Goal: Task Accomplishment & Management: Manage account settings

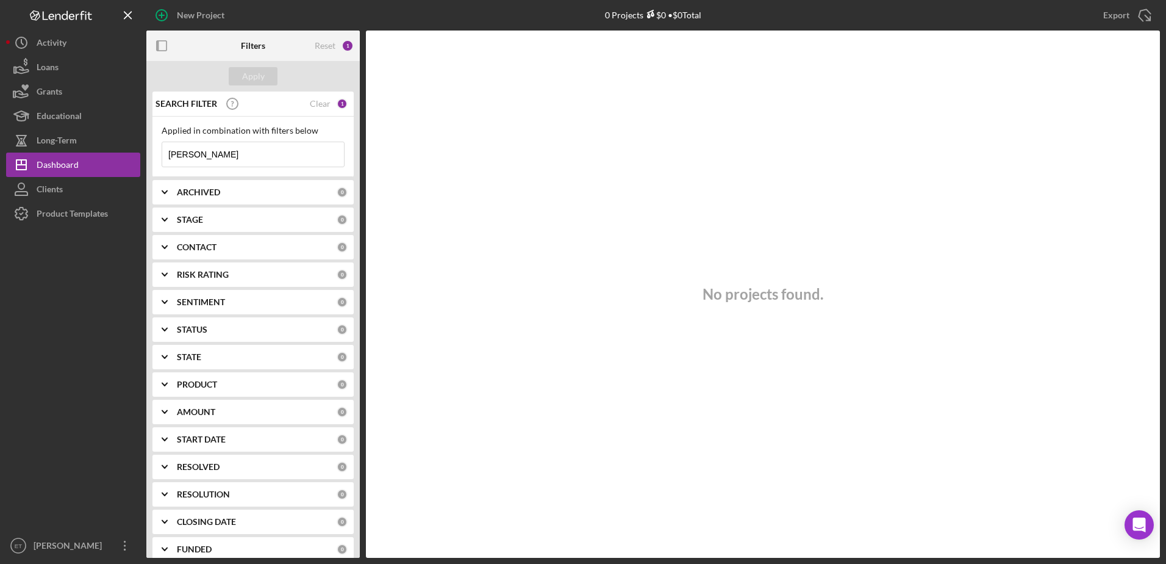
click at [197, 156] on input "[PERSON_NAME]" at bounding box center [253, 154] width 182 height 24
paste input "[PERSON_NAME]"
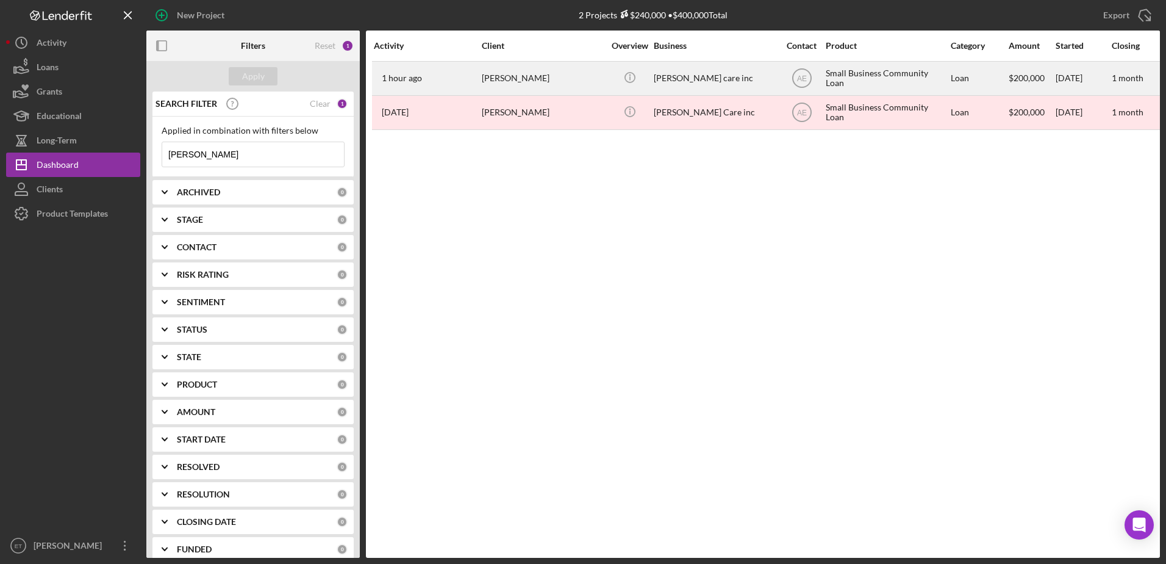
type input "[PERSON_NAME]"
click at [511, 76] on div "[PERSON_NAME]" at bounding box center [543, 78] width 122 height 32
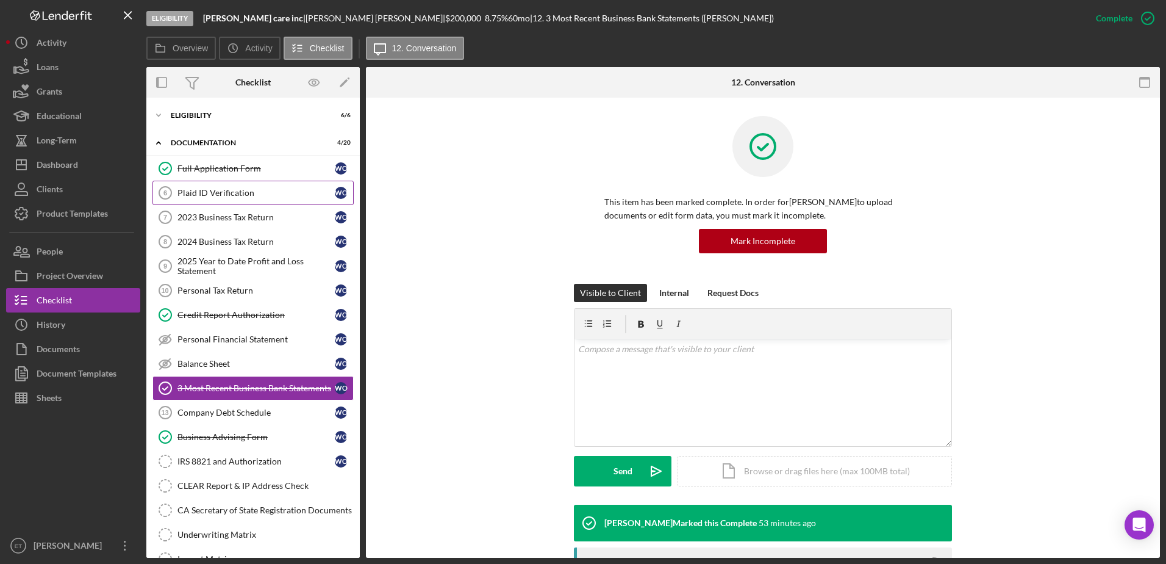
click at [212, 194] on div "Plaid ID Verification" at bounding box center [256, 193] width 157 height 10
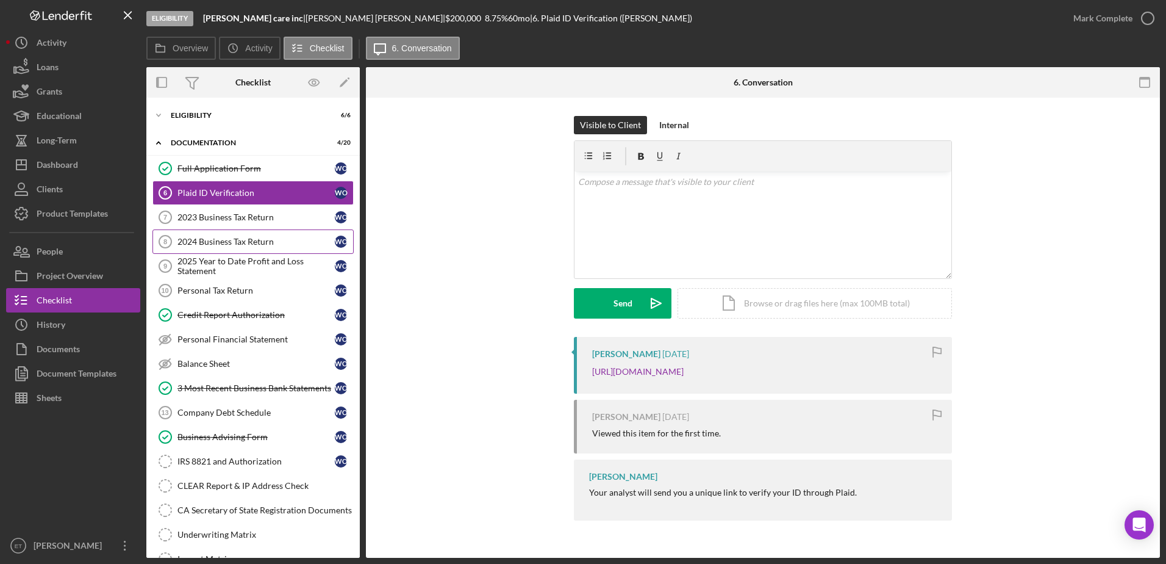
click at [213, 238] on div "2024 Business Tax Return" at bounding box center [256, 242] width 157 height 10
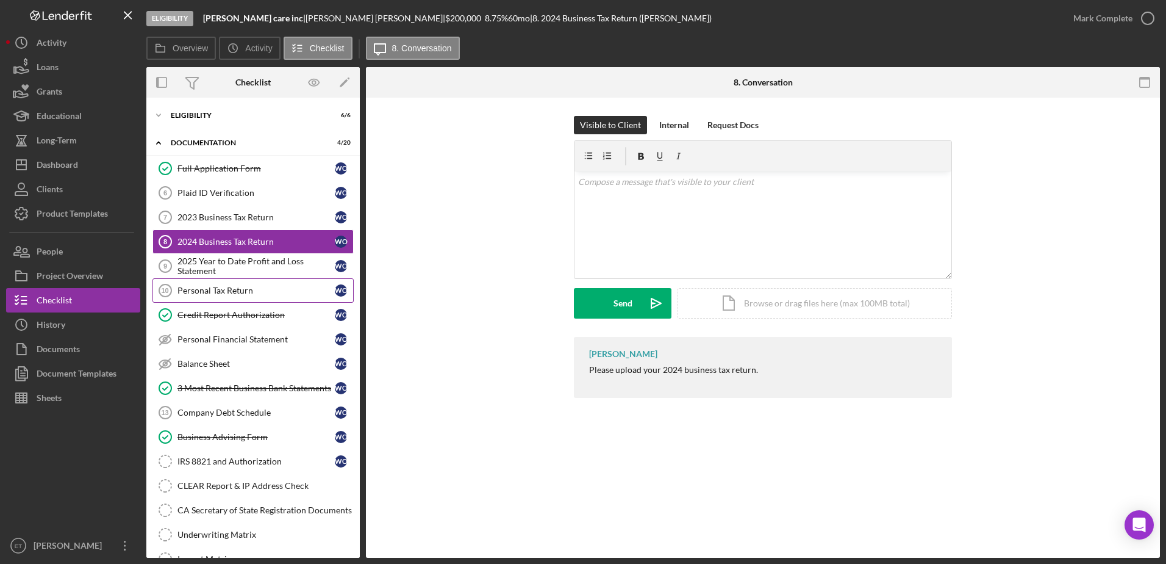
click at [214, 299] on link "Personal Tax Return 10 Personal Tax Return W O" at bounding box center [253, 290] width 201 height 24
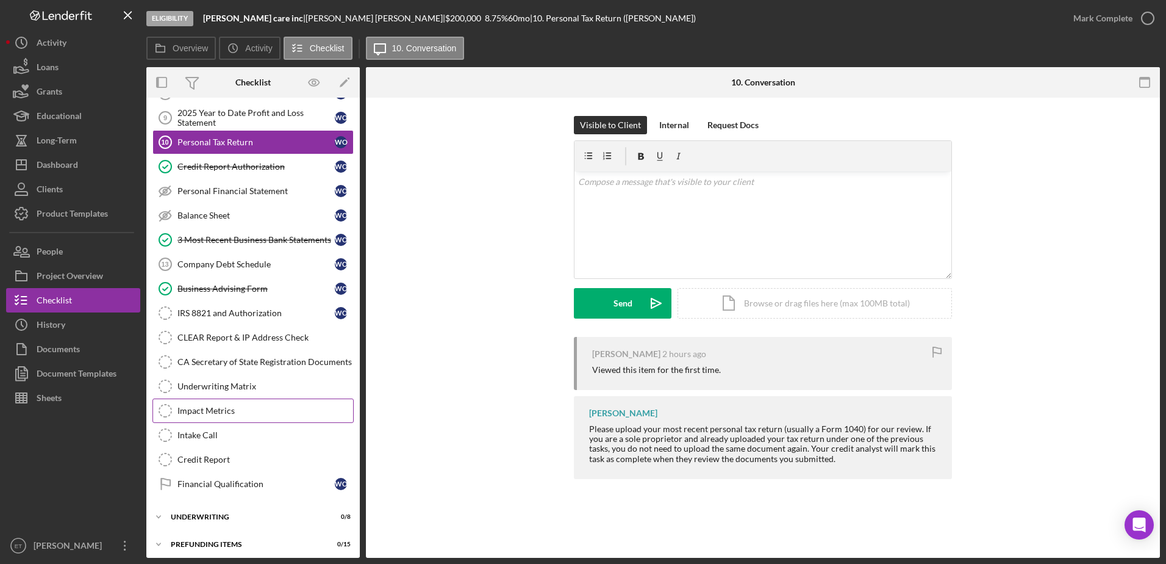
scroll to position [154, 0]
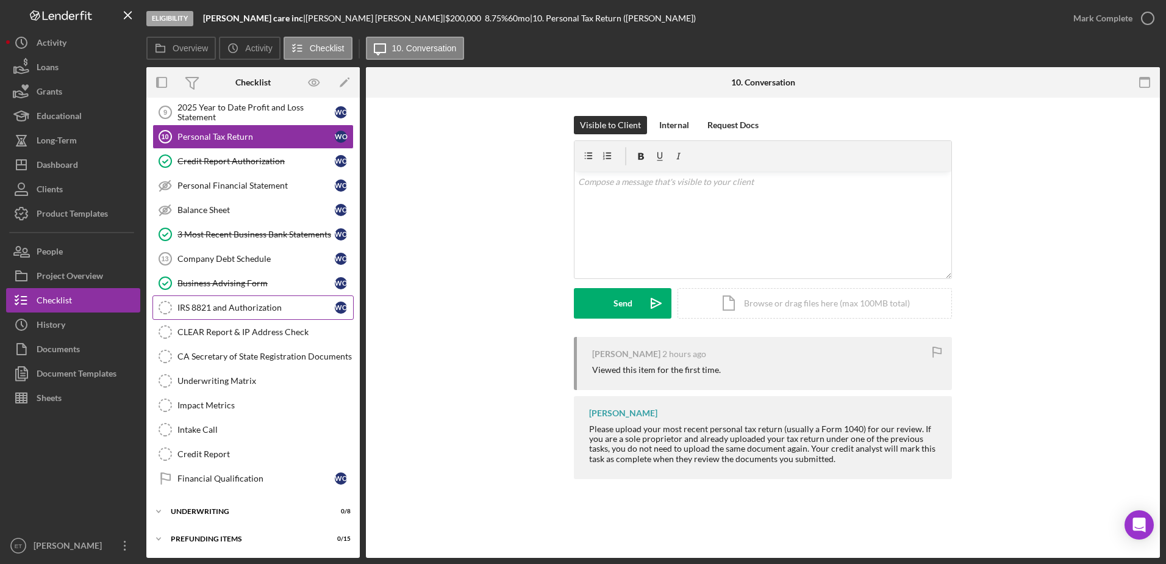
click at [207, 306] on div "IRS 8821 and Authorization" at bounding box center [256, 308] width 157 height 10
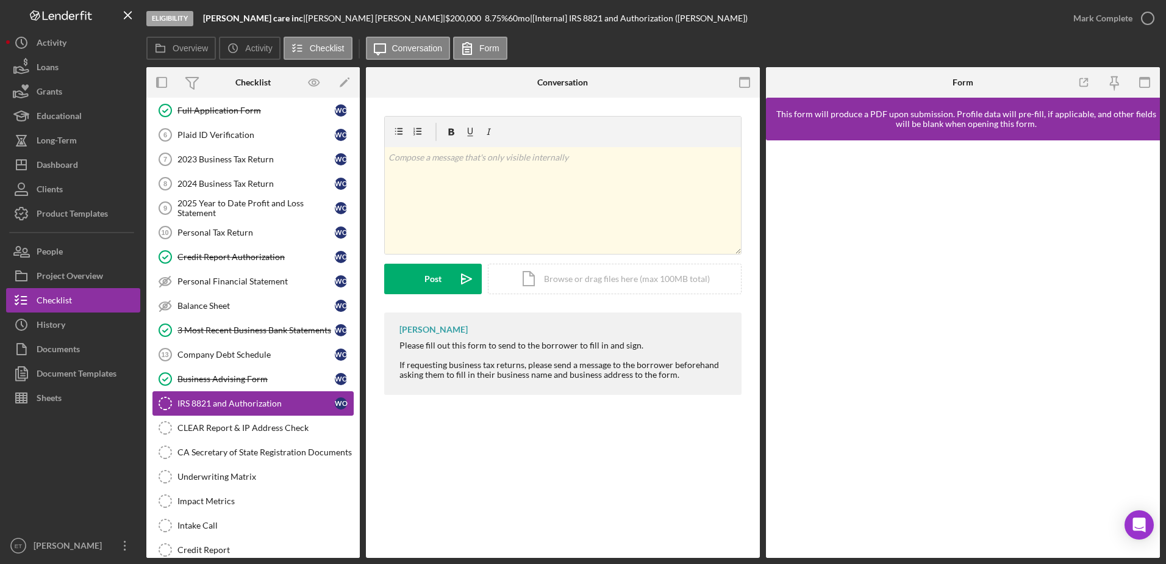
scroll to position [32, 0]
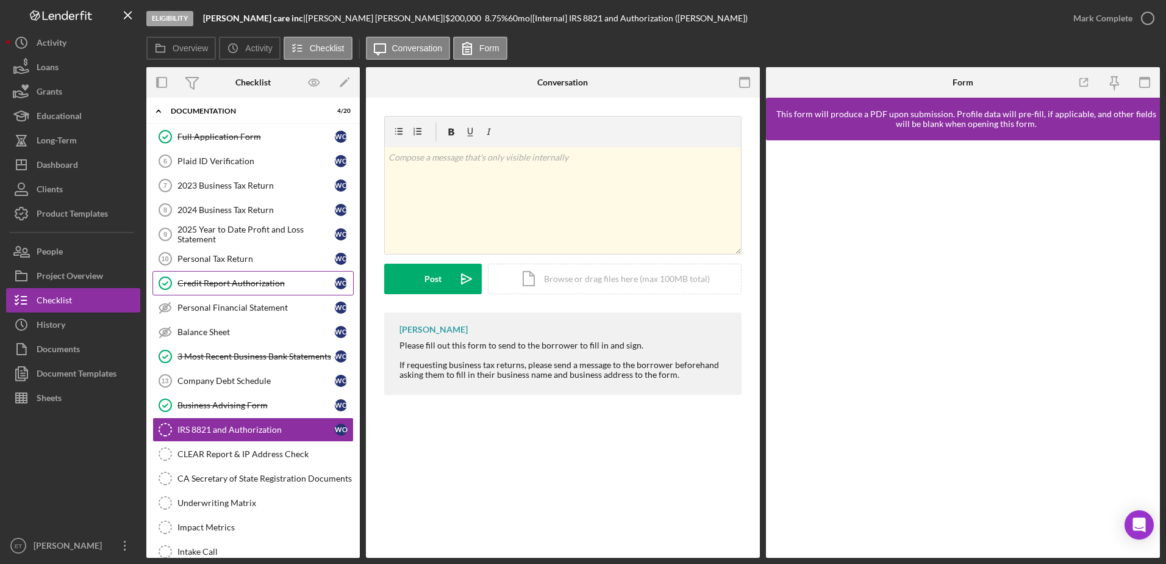
click at [221, 275] on link "Credit Report Authorization Credit Report Authorization W O" at bounding box center [253, 283] width 201 height 24
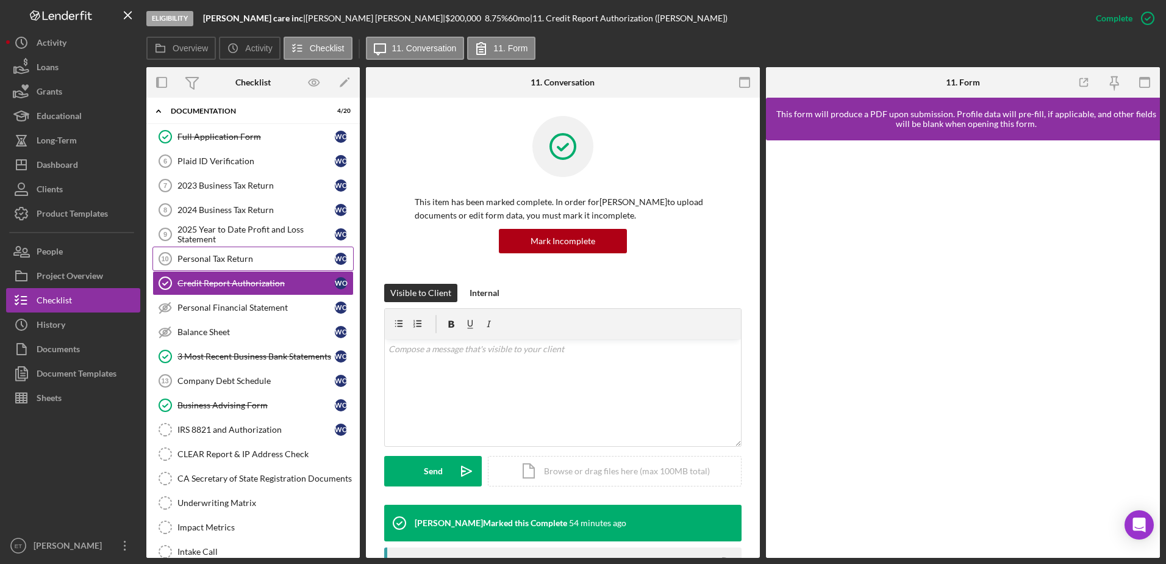
click at [233, 254] on div "Personal Tax Return" at bounding box center [256, 259] width 157 height 10
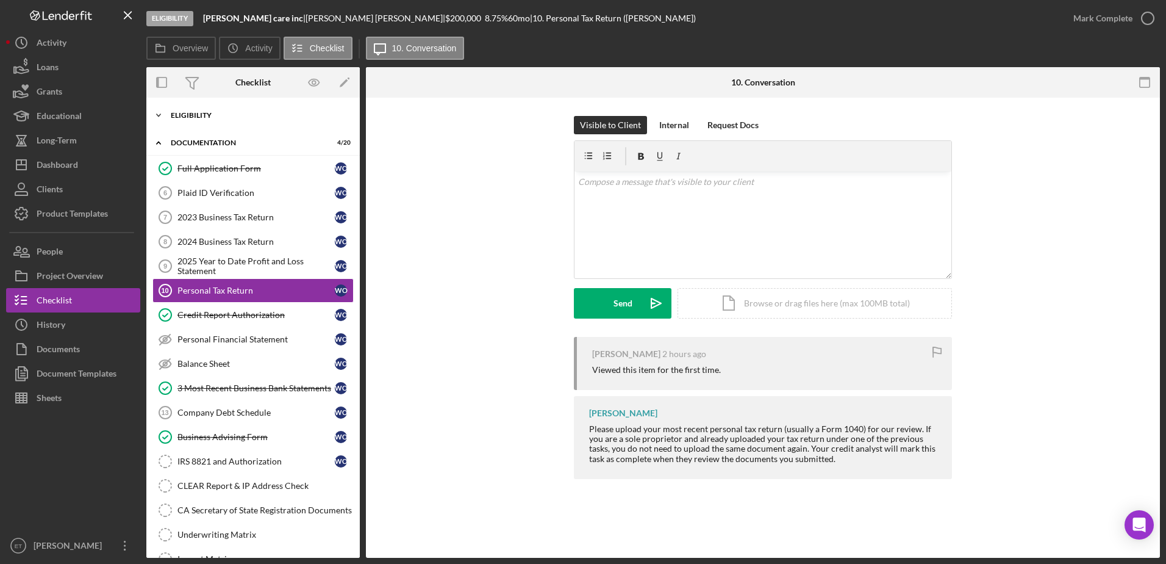
click at [211, 113] on div "Eligibility" at bounding box center [258, 115] width 174 height 7
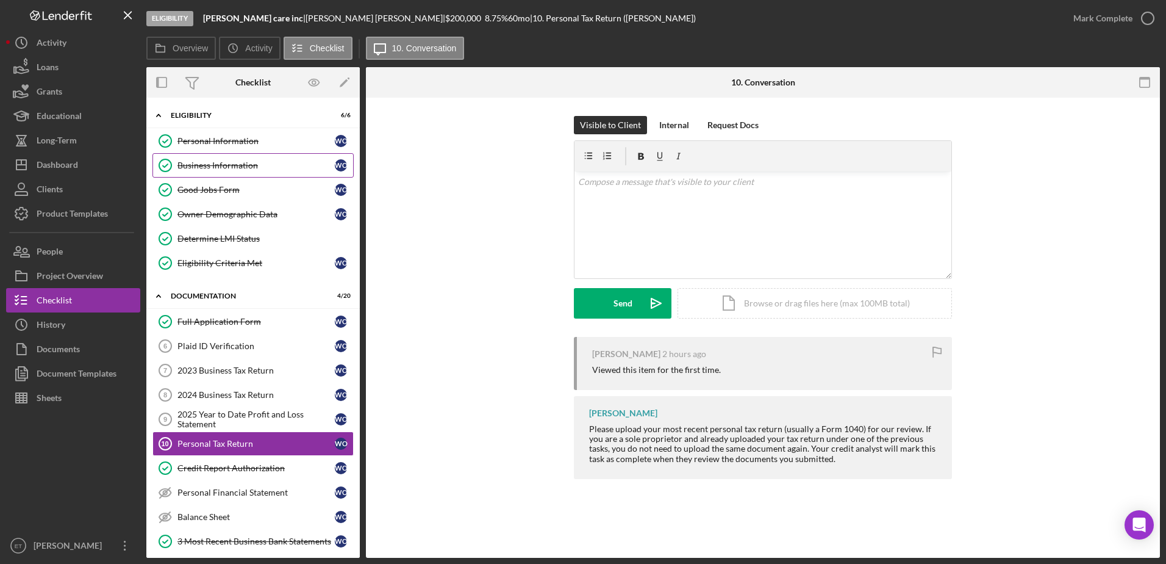
click at [205, 176] on link "Business Information Business Information W O" at bounding box center [253, 165] width 201 height 24
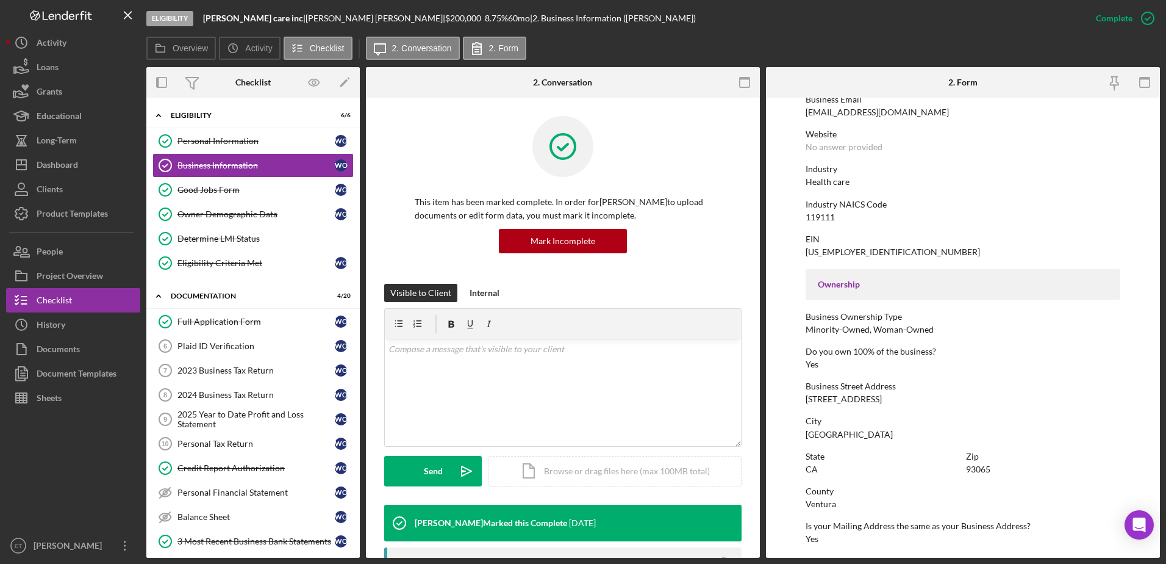
scroll to position [244, 0]
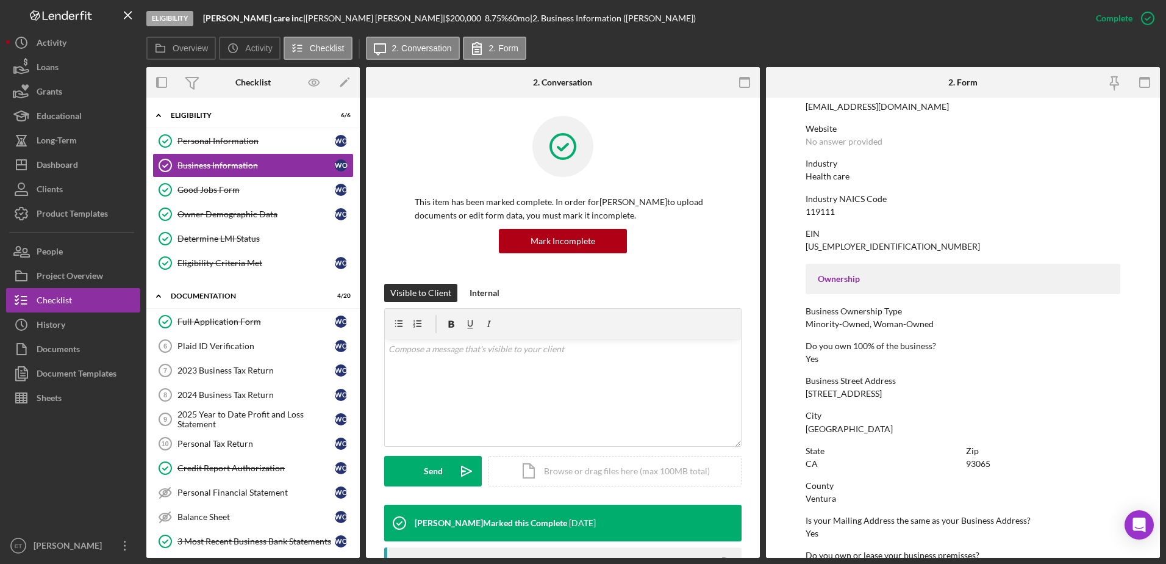
click at [853, 389] on div "[STREET_ADDRESS]" at bounding box center [844, 394] width 76 height 10
copy div "[STREET_ADDRESS]"
click at [55, 286] on div "Project Overview" at bounding box center [70, 277] width 66 height 27
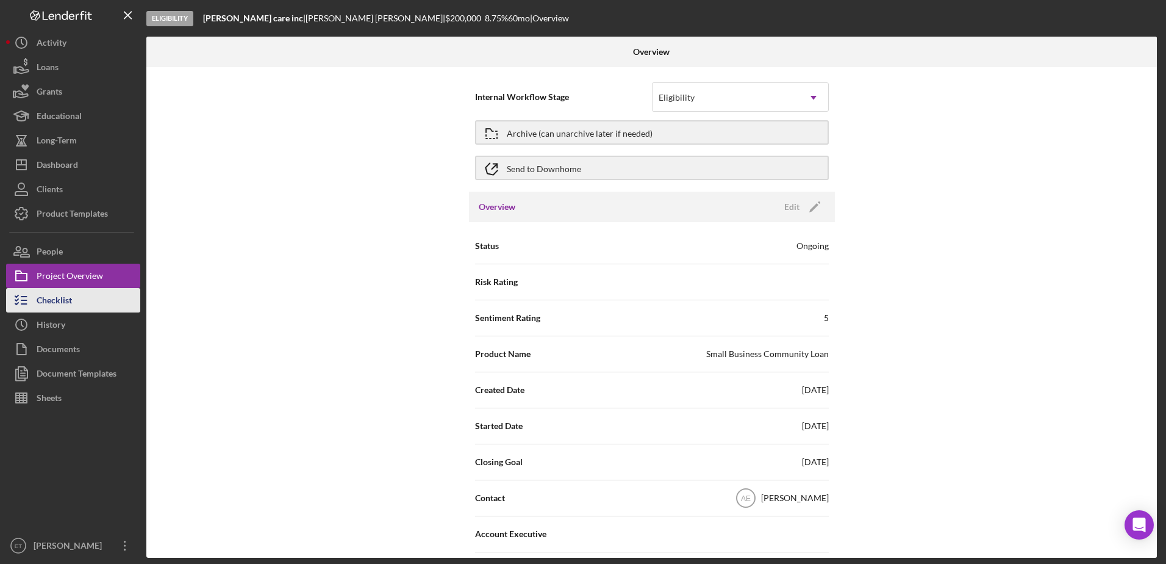
click at [52, 312] on div "Checklist" at bounding box center [54, 301] width 35 height 27
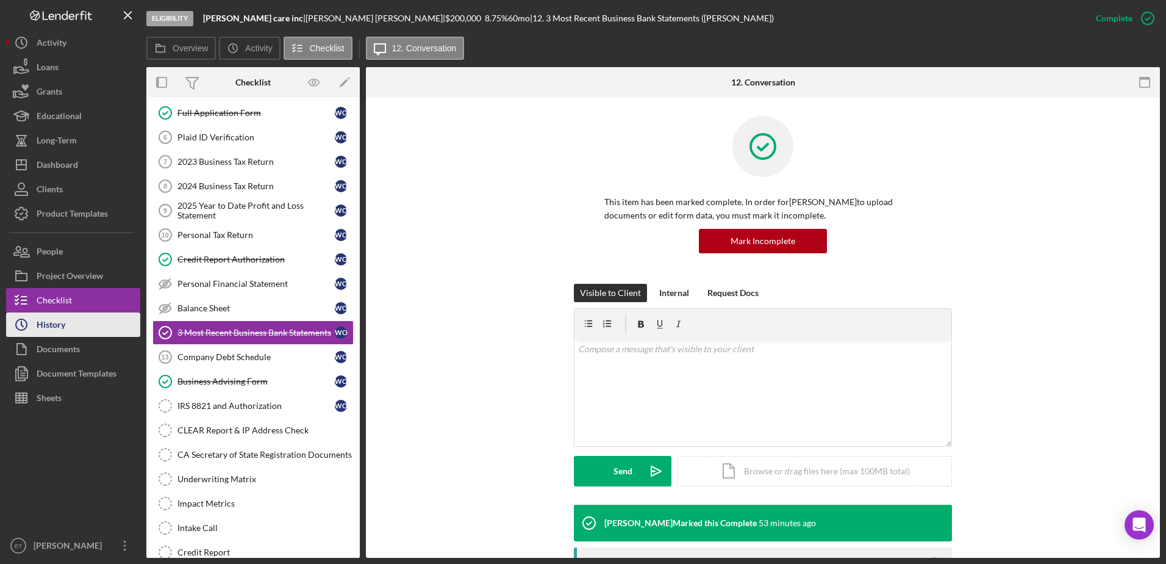
scroll to position [60, 0]
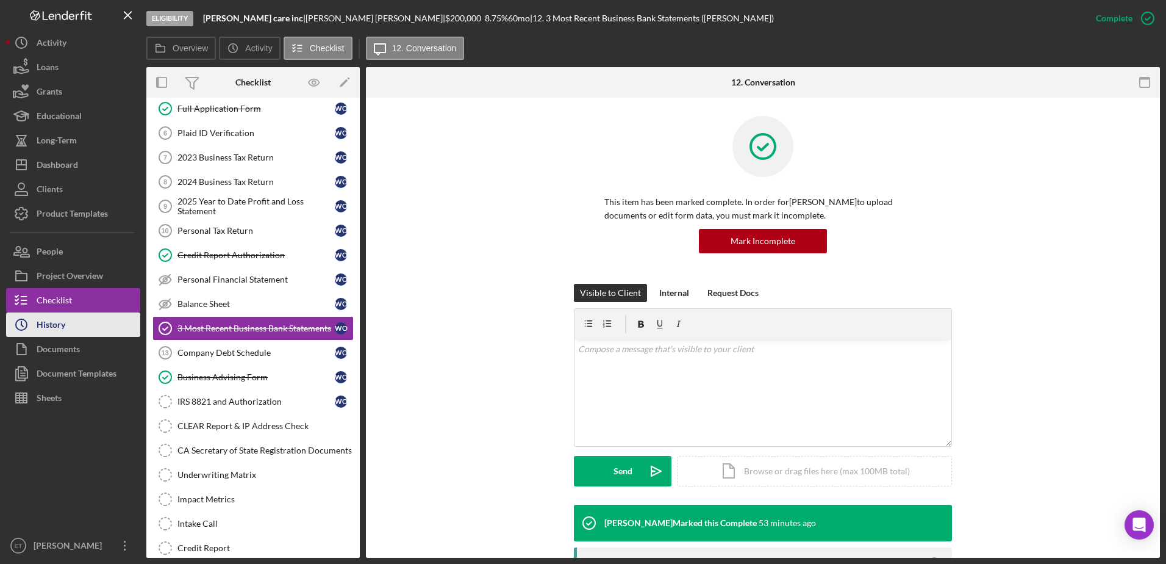
click at [52, 326] on div "History" at bounding box center [51, 325] width 29 height 27
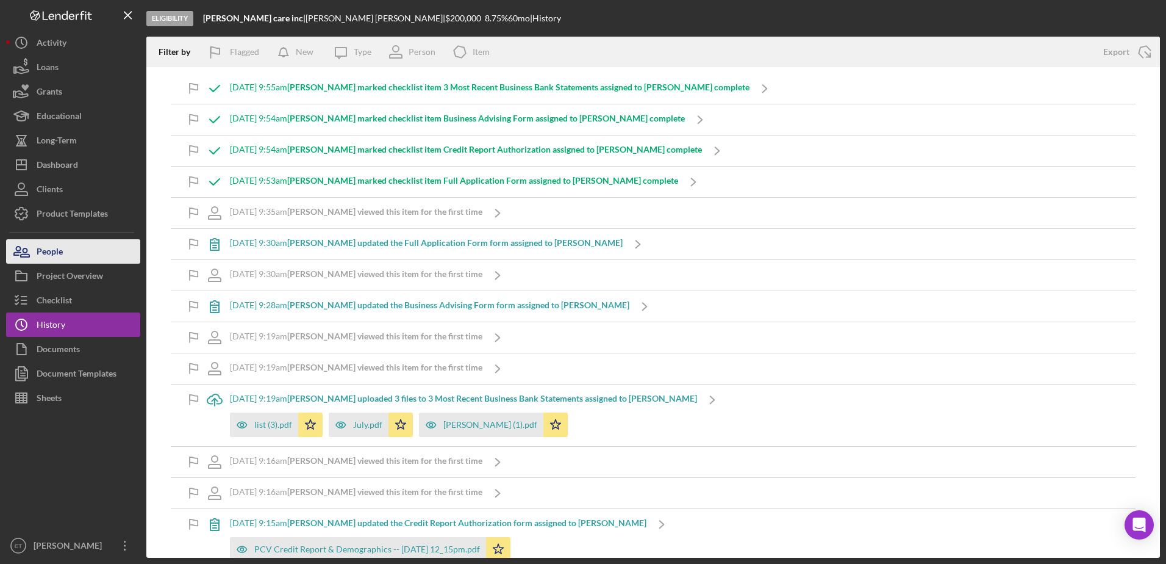
click at [73, 256] on button "People" at bounding box center [73, 251] width 134 height 24
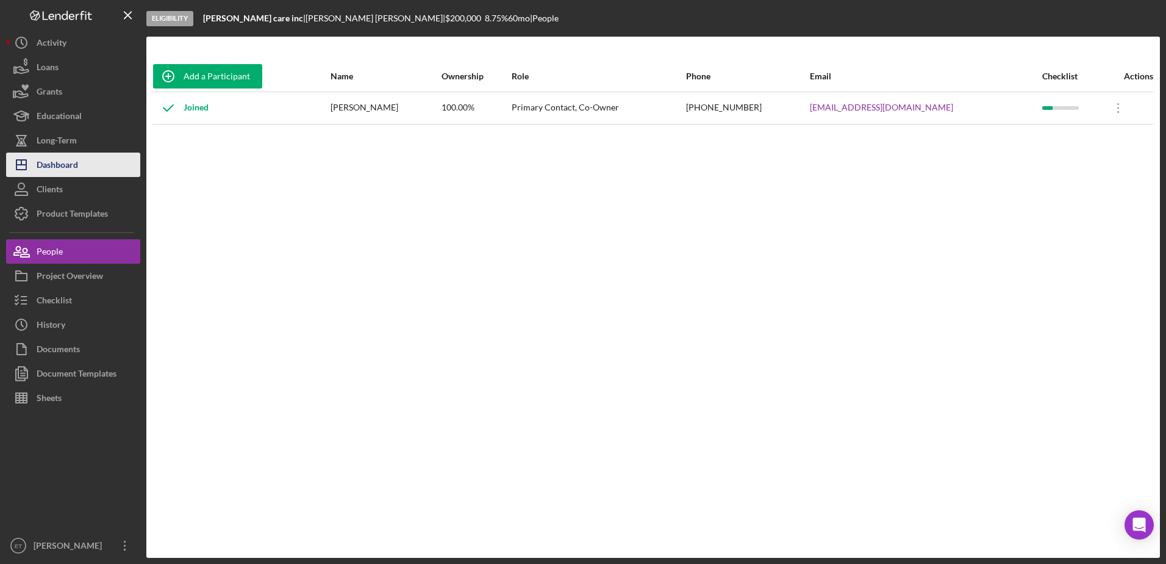
click at [61, 171] on div "Dashboard" at bounding box center [57, 166] width 41 height 27
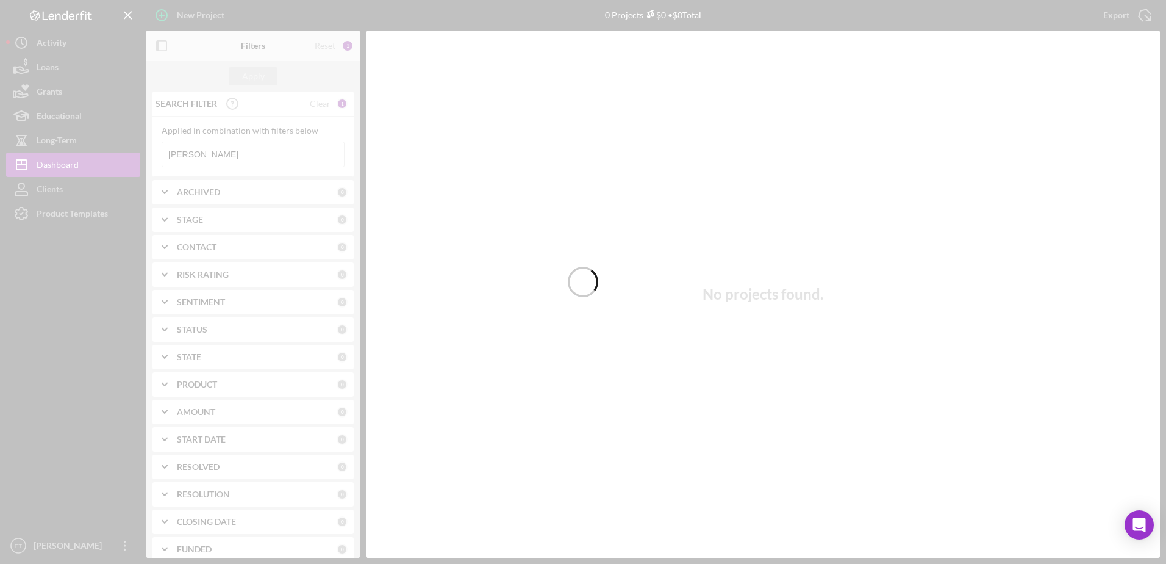
click at [279, 154] on div at bounding box center [583, 282] width 1166 height 564
click at [107, 310] on div at bounding box center [583, 282] width 1166 height 564
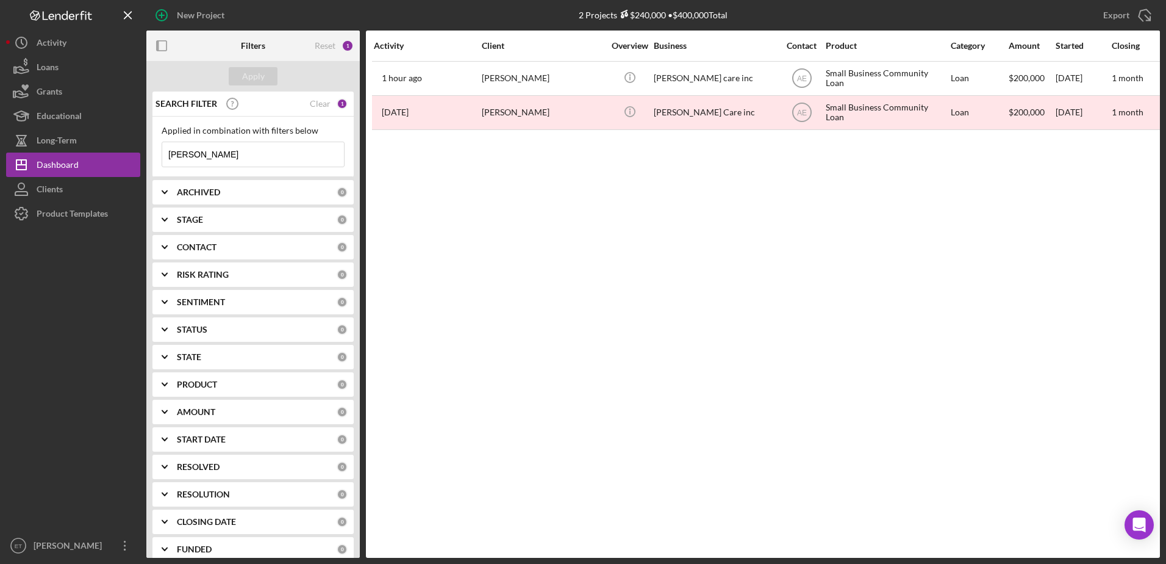
click at [210, 149] on input "[PERSON_NAME]" at bounding box center [253, 154] width 182 height 24
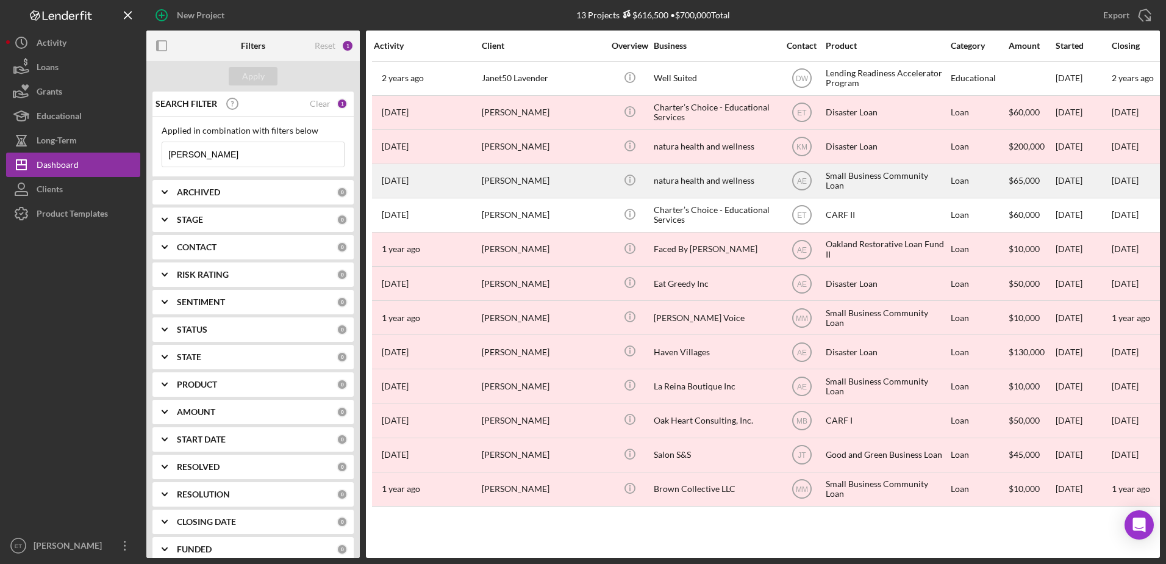
type input "[PERSON_NAME]"
click at [524, 189] on div "[PERSON_NAME]" at bounding box center [543, 181] width 122 height 32
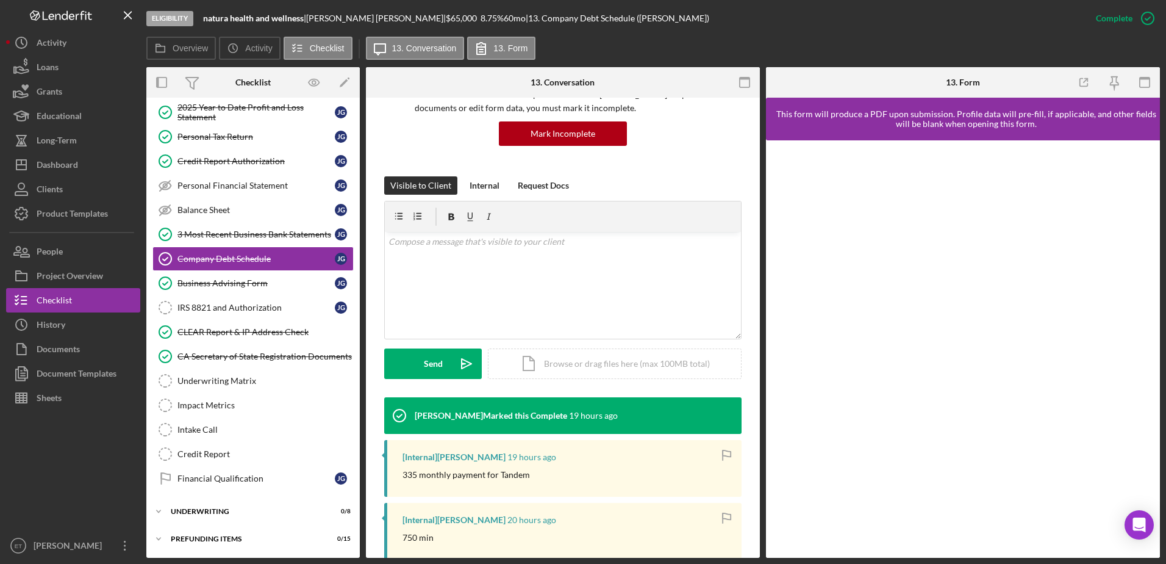
scroll to position [305, 0]
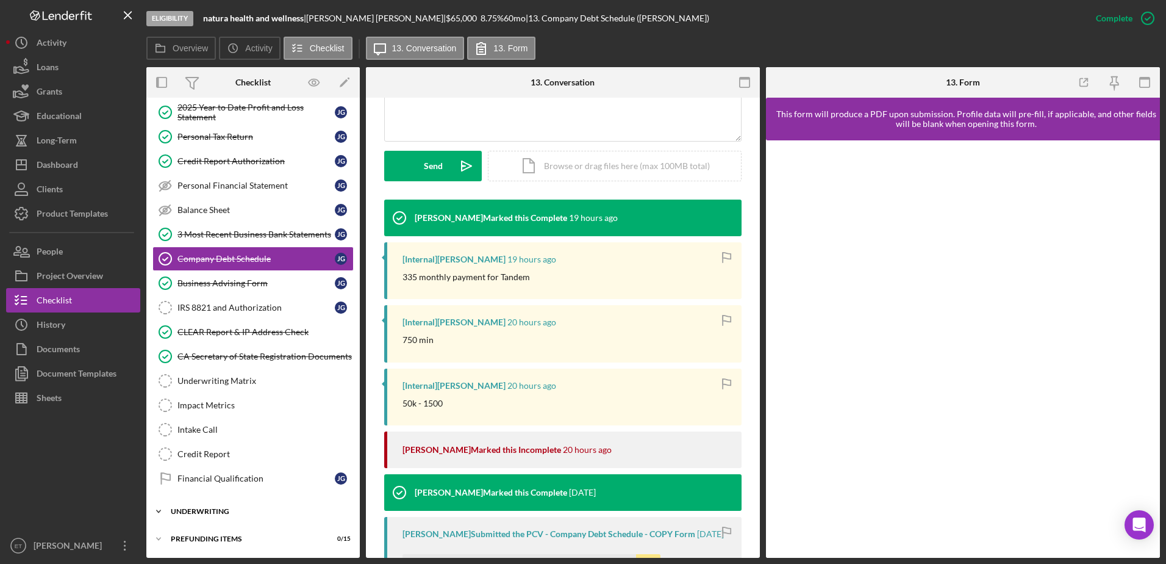
click at [254, 514] on div "Underwriting" at bounding box center [258, 511] width 174 height 7
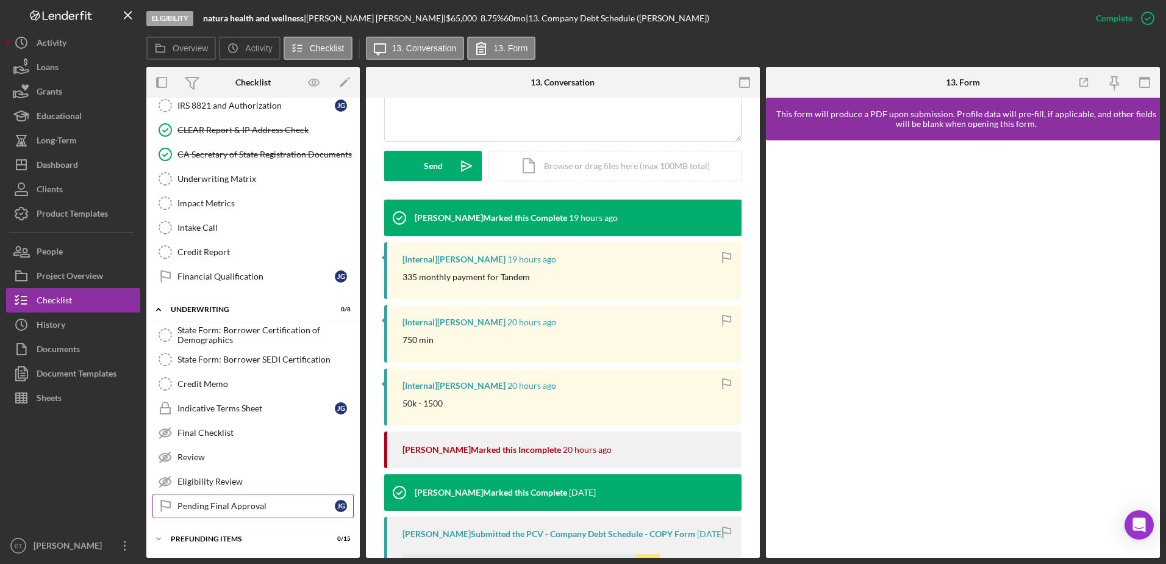
scroll to position [173, 0]
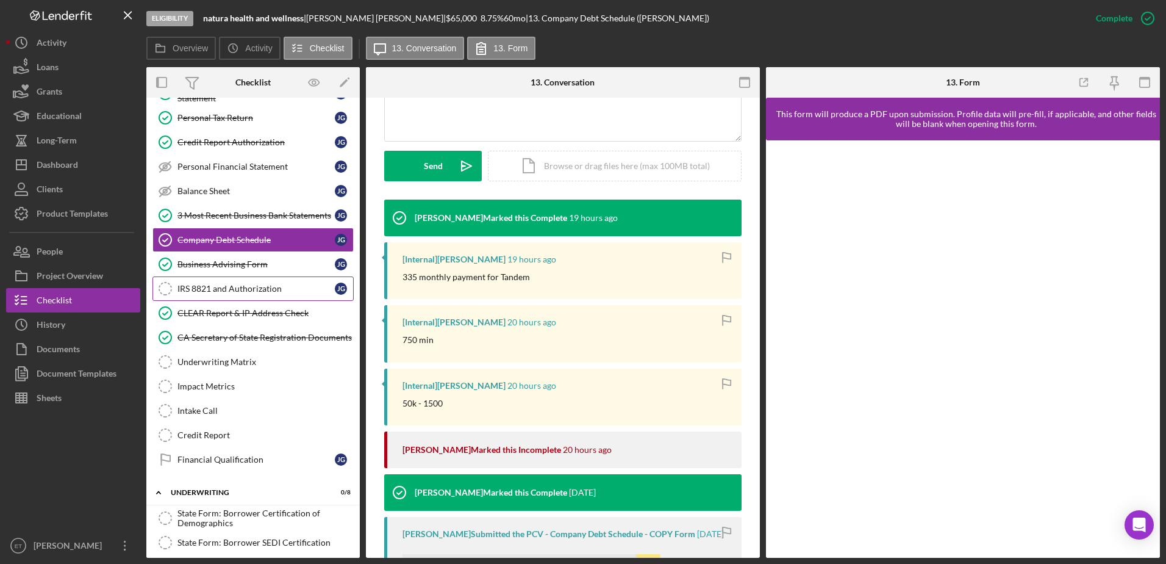
click at [211, 297] on link "IRS 8821 and Authorization IRS 8821 and Authorization [PERSON_NAME]" at bounding box center [253, 288] width 201 height 24
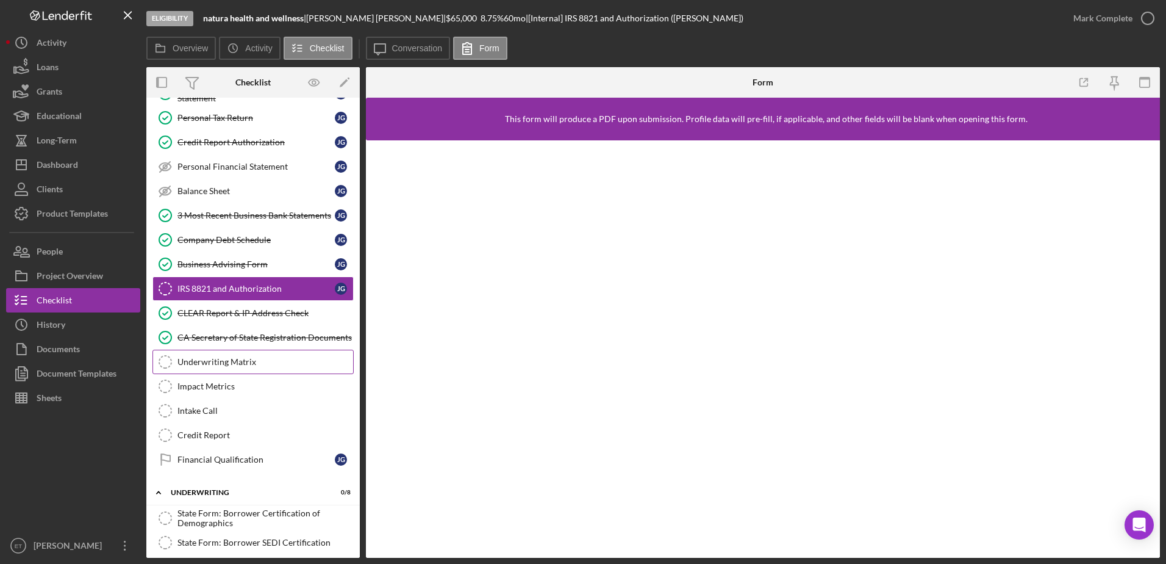
click at [264, 366] on div "Underwriting Matrix" at bounding box center [266, 362] width 176 height 10
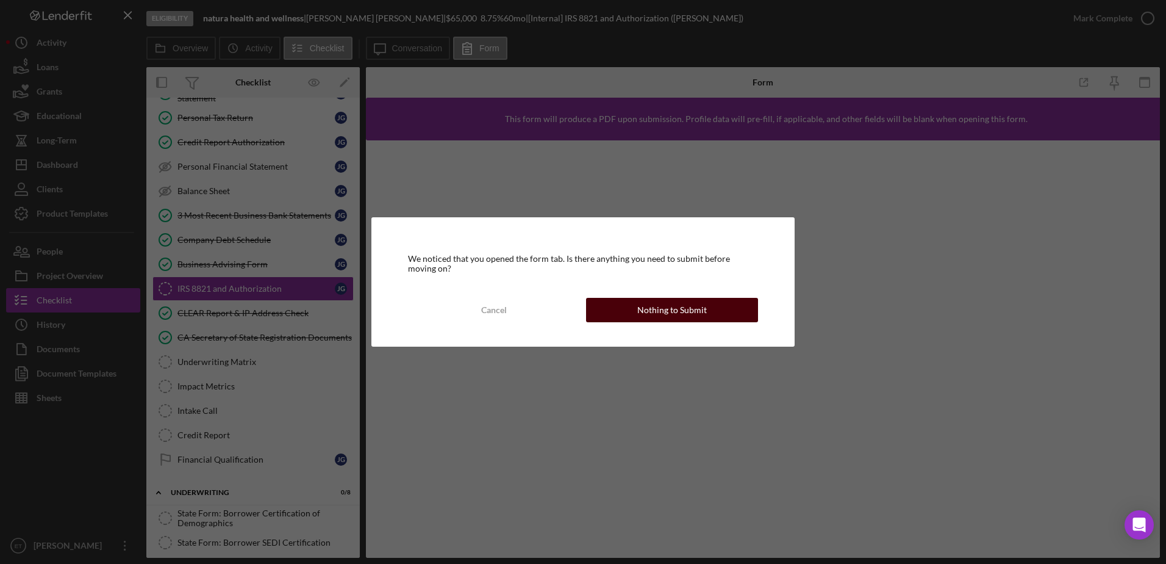
click at [638, 310] on button "Nothing to Submit" at bounding box center [672, 310] width 172 height 24
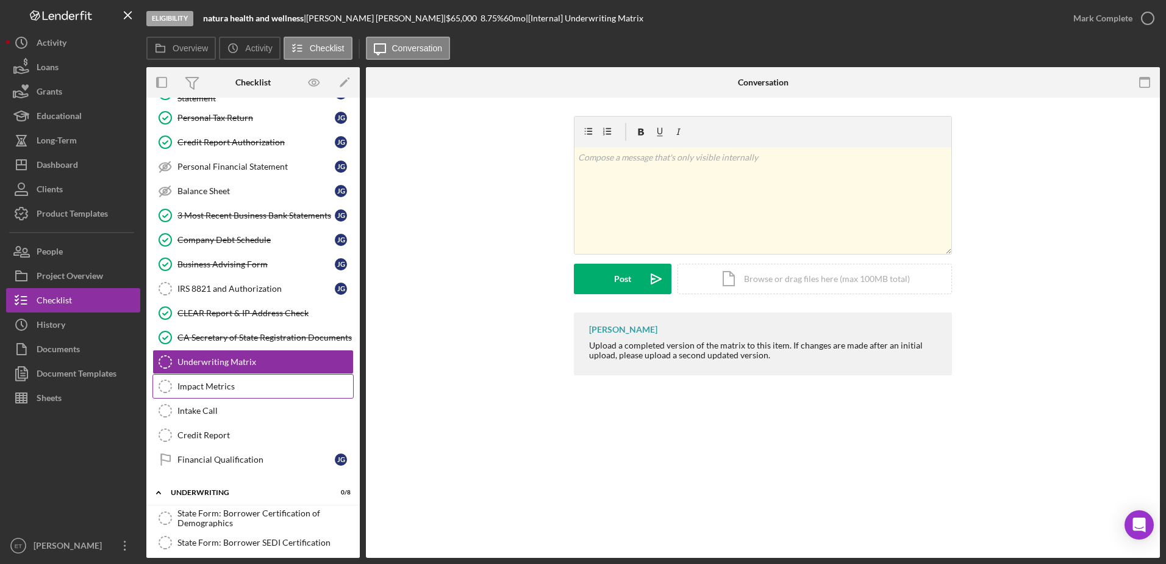
click at [256, 381] on div "Impact Metrics" at bounding box center [266, 386] width 176 height 10
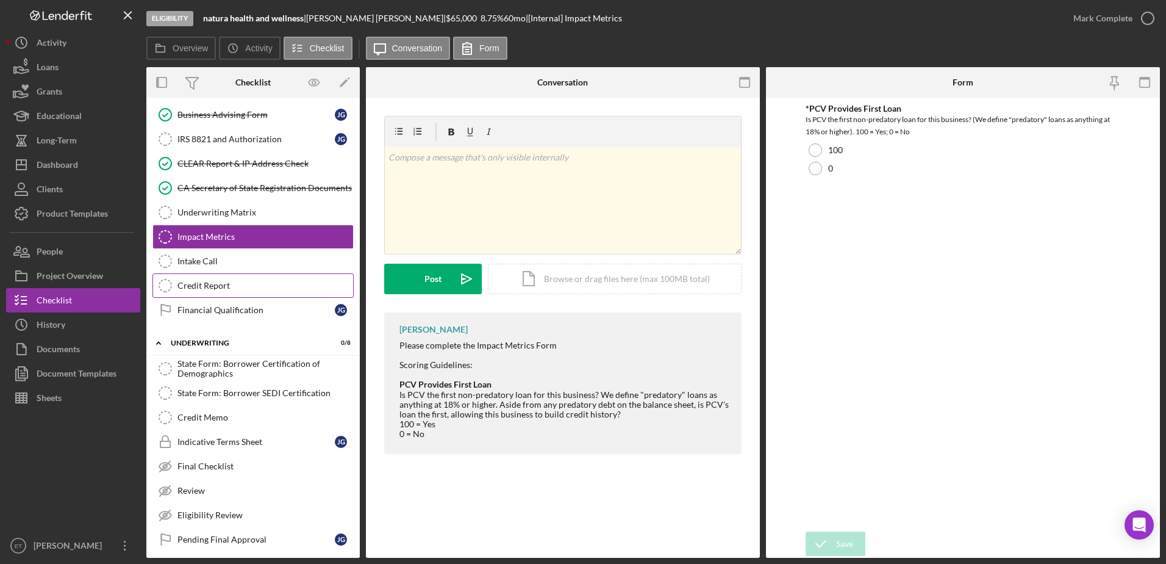
scroll to position [295, 0]
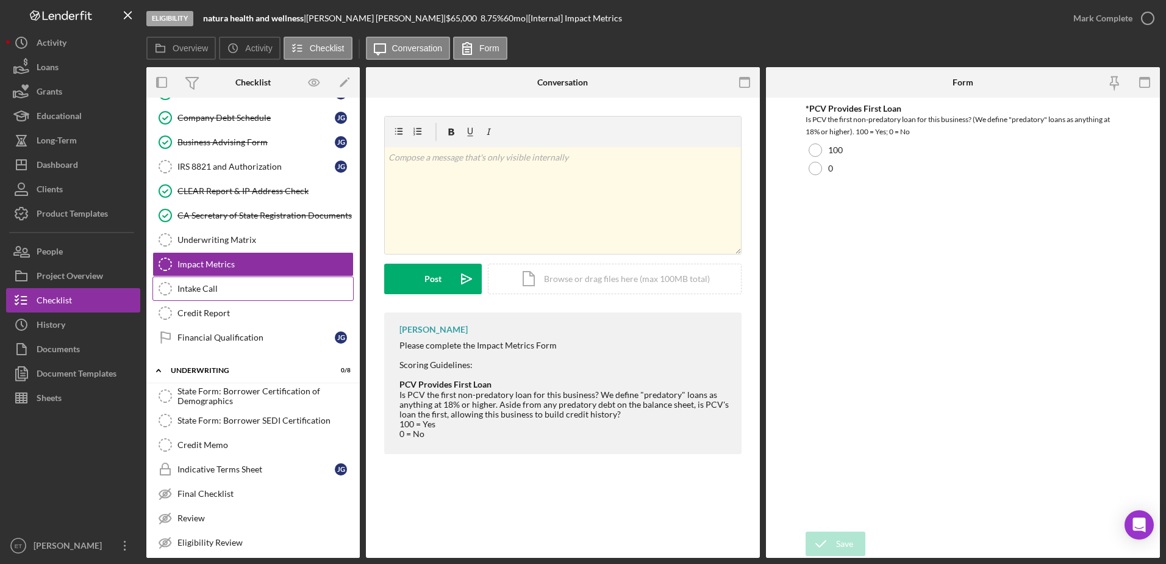
click at [254, 284] on div "Intake Call" at bounding box center [266, 289] width 176 height 10
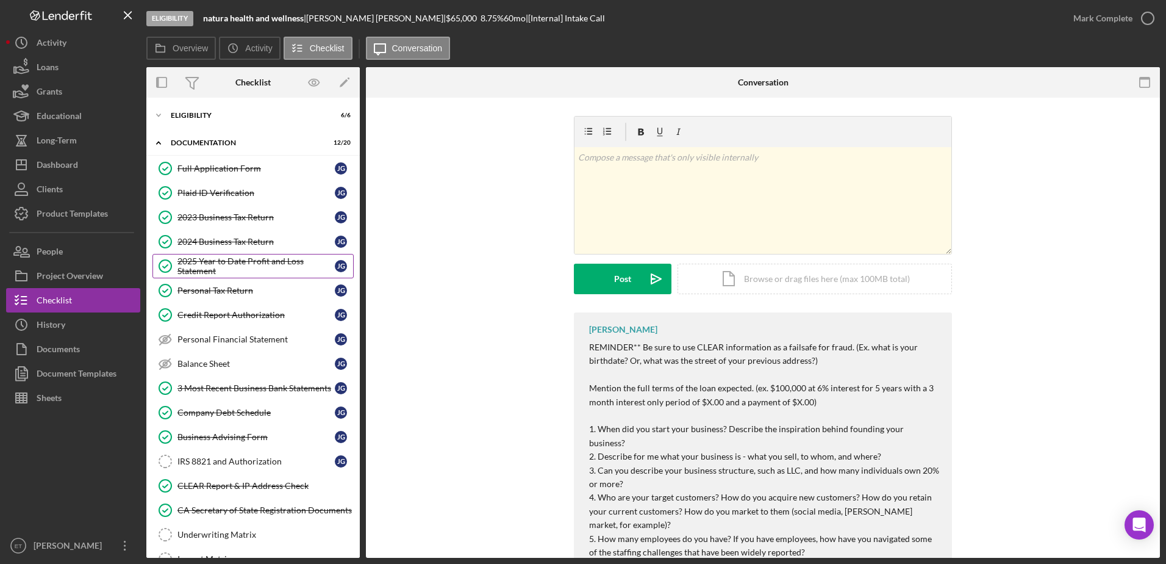
click at [240, 263] on div "2025 Year to Date Profit and Loss Statement" at bounding box center [256, 266] width 157 height 20
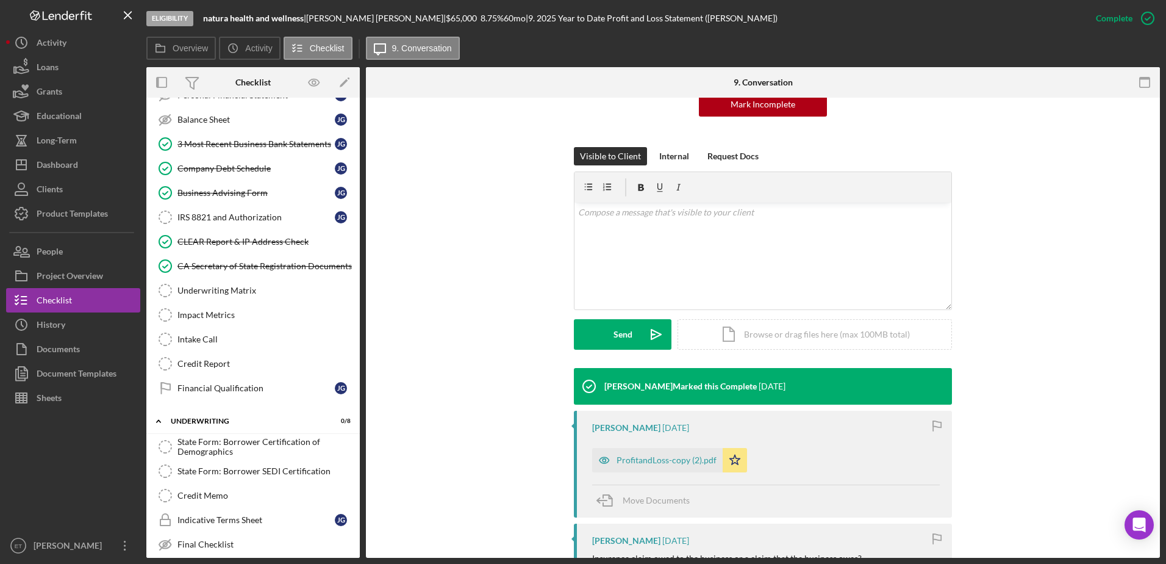
scroll to position [244, 0]
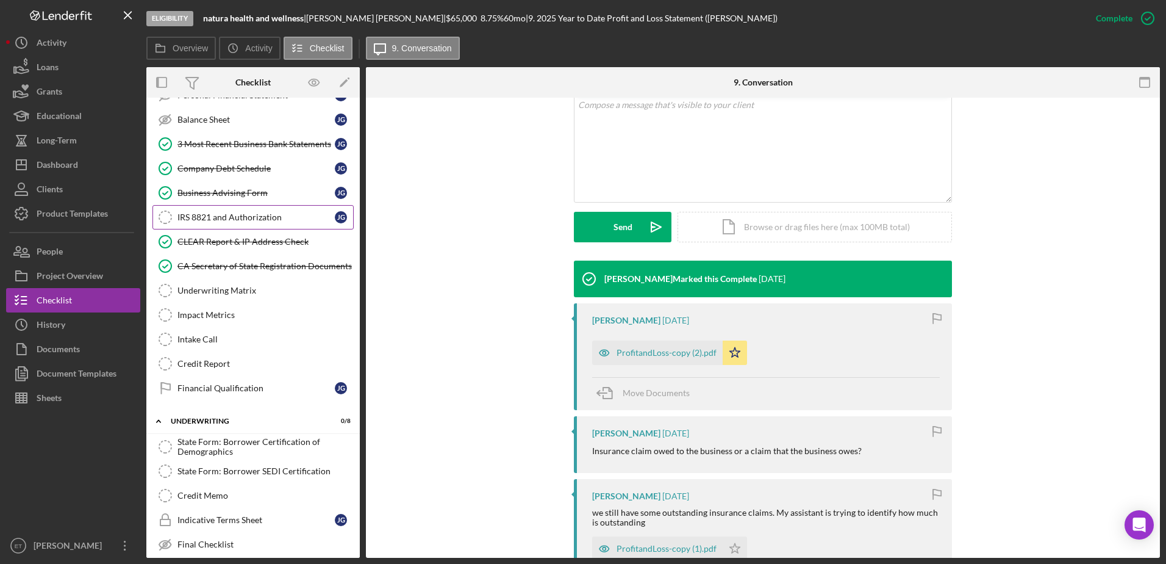
click at [221, 206] on link "IRS 8821 and Authorization IRS 8821 and Authorization [PERSON_NAME]" at bounding box center [253, 217] width 201 height 24
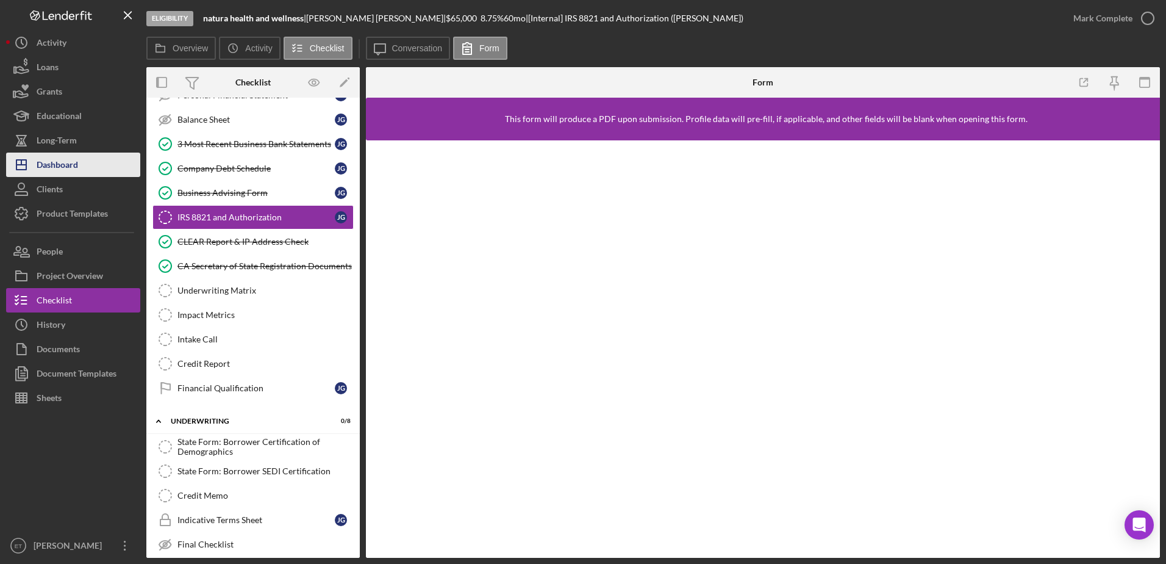
click at [88, 156] on button "Icon/Dashboard Dashboard" at bounding box center [73, 165] width 134 height 24
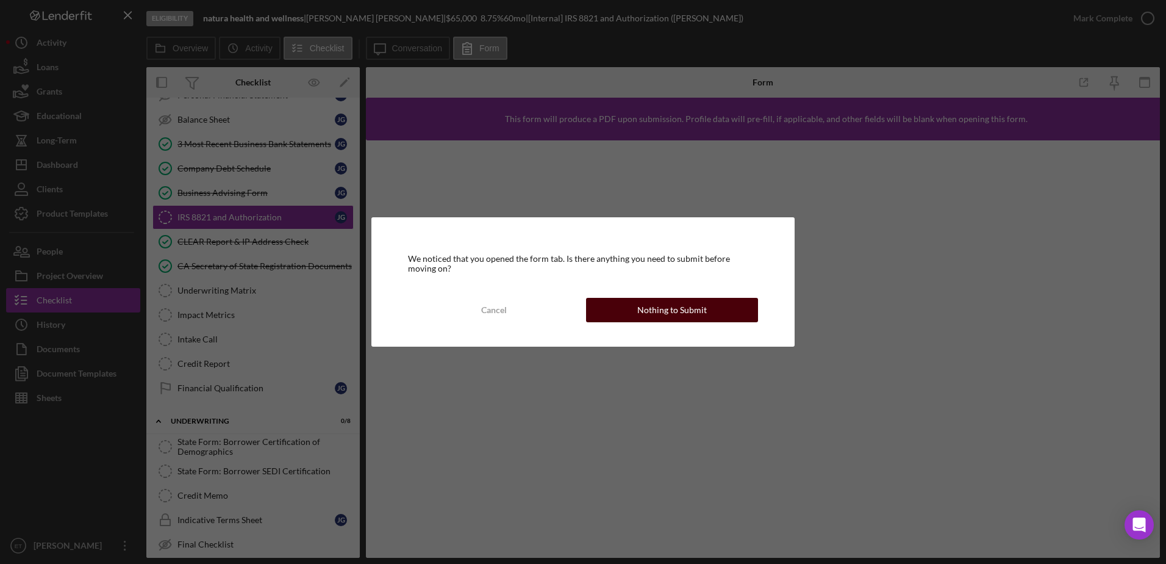
click at [711, 313] on button "Nothing to Submit" at bounding box center [672, 310] width 172 height 24
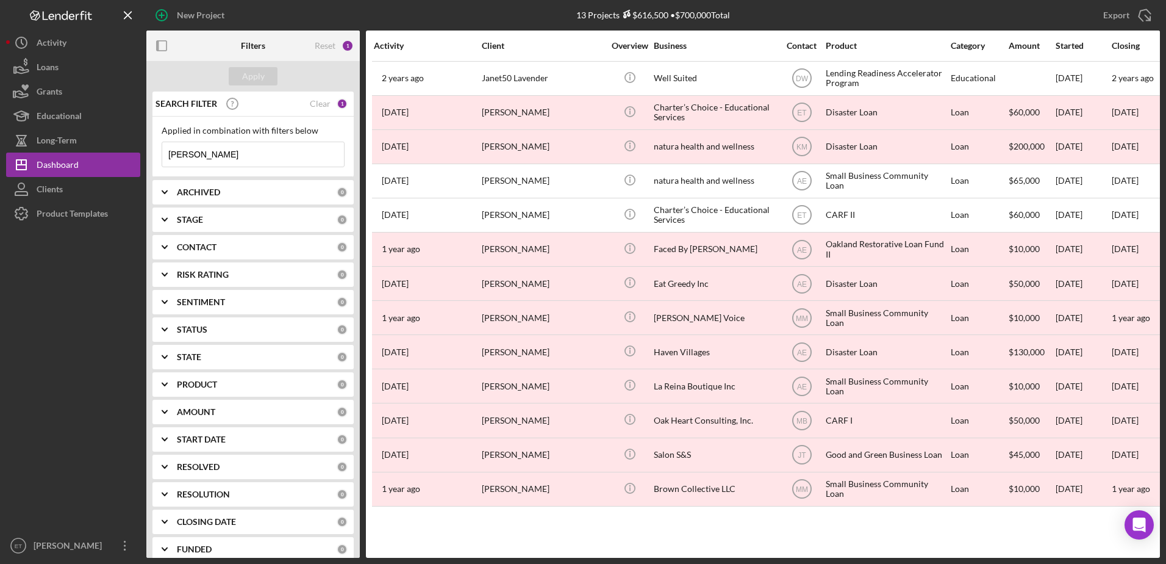
click at [267, 156] on input "[PERSON_NAME]" at bounding box center [253, 154] width 182 height 24
click at [66, 86] on button "Grants" at bounding box center [73, 91] width 134 height 24
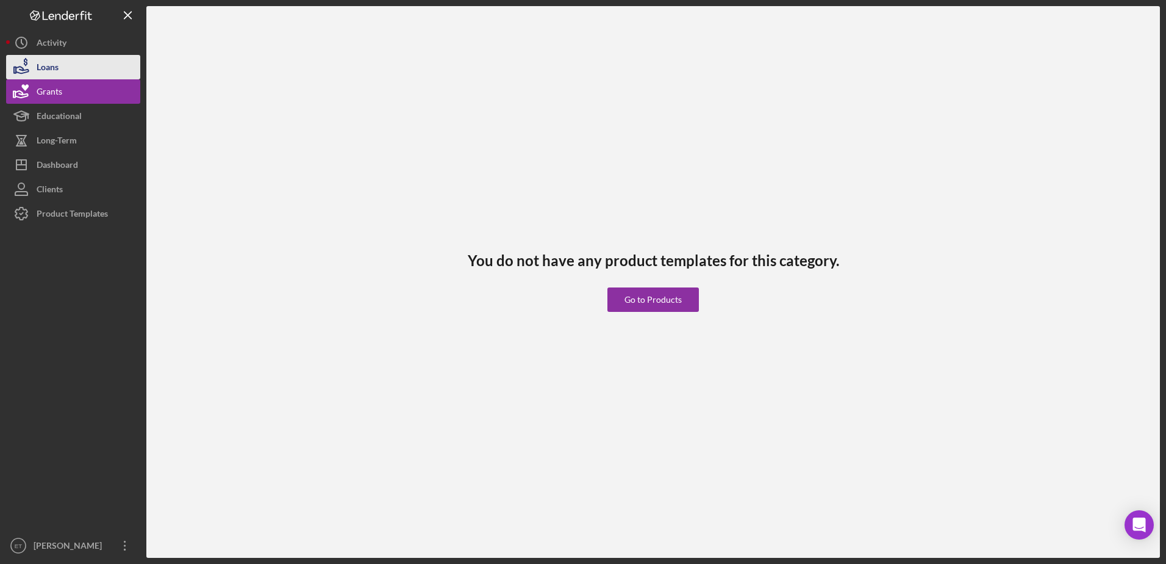
click at [79, 65] on button "Loans" at bounding box center [73, 67] width 134 height 24
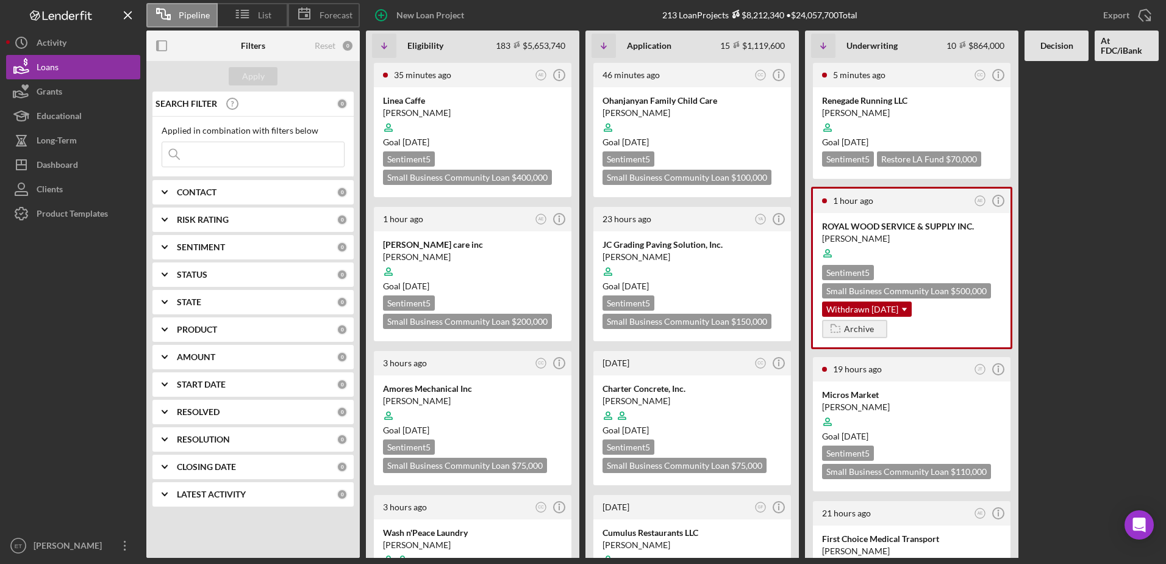
click at [256, 159] on input at bounding box center [253, 154] width 182 height 24
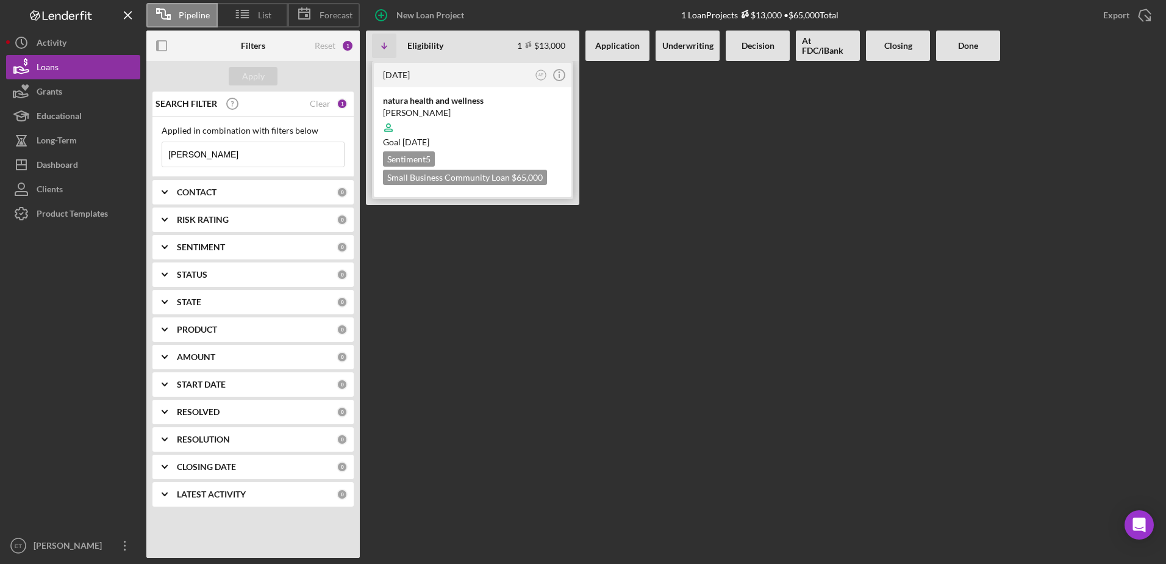
type input "[PERSON_NAME]"
click at [494, 111] on div "[PERSON_NAME]" at bounding box center [472, 113] width 179 height 12
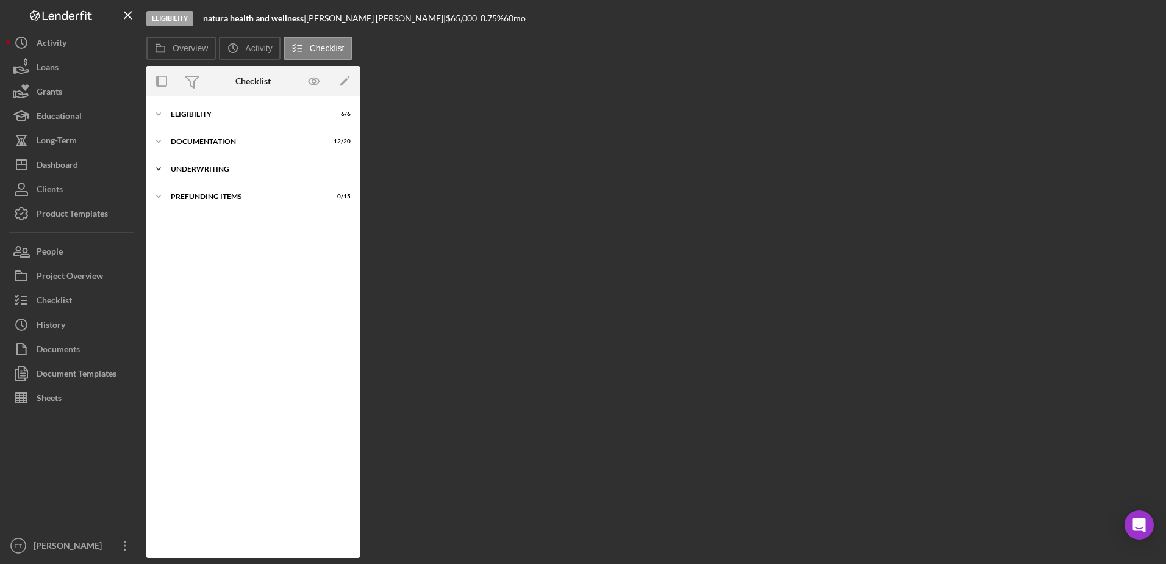
click at [202, 175] on div "Icon/Expander Underwriting 0 / 8" at bounding box center [253, 169] width 214 height 24
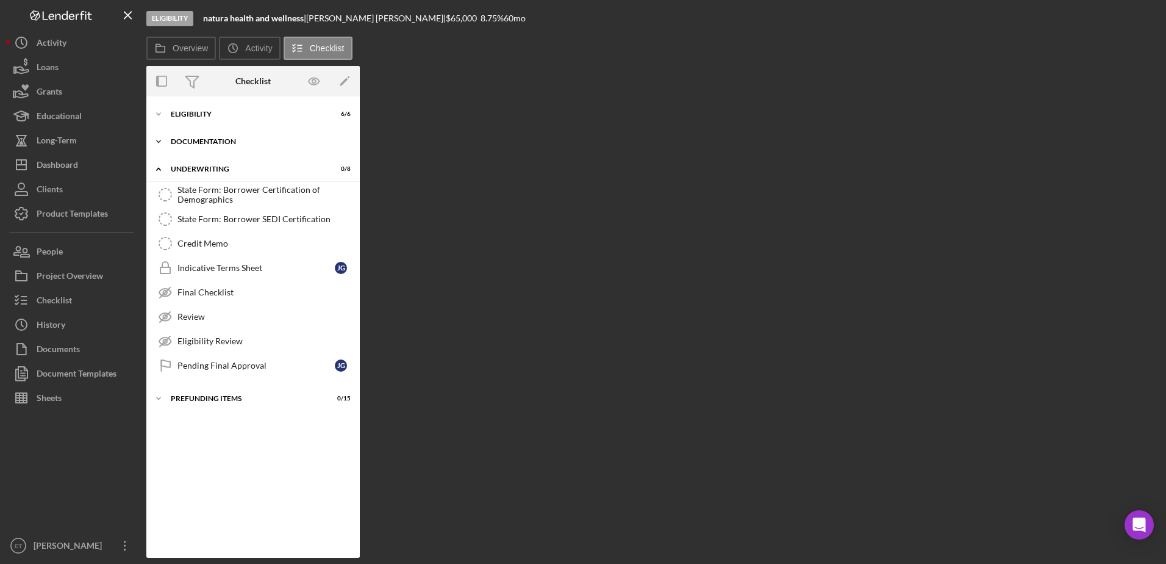
click at [213, 142] on div "Documentation" at bounding box center [258, 141] width 174 height 7
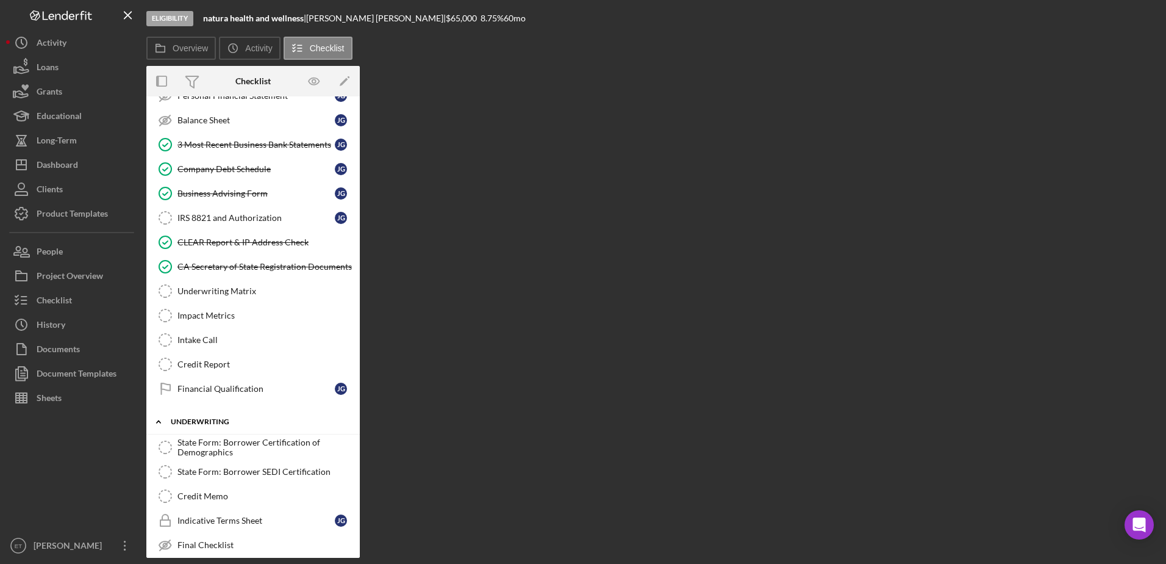
scroll to position [232, 0]
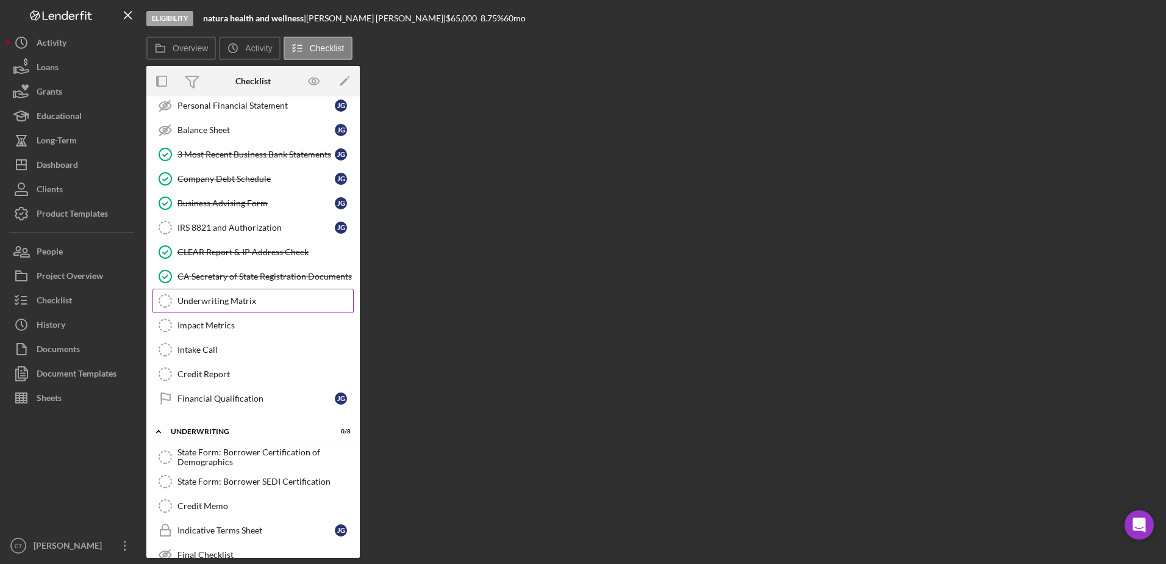
click at [237, 299] on div "Underwriting Matrix" at bounding box center [266, 301] width 176 height 10
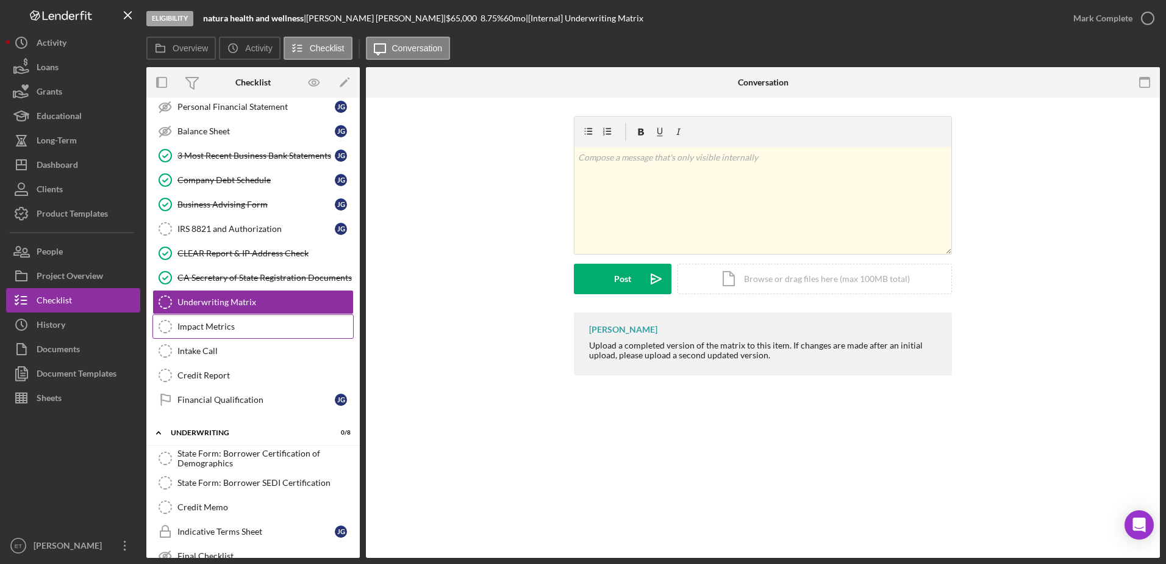
click at [237, 323] on div "Impact Metrics" at bounding box center [266, 327] width 176 height 10
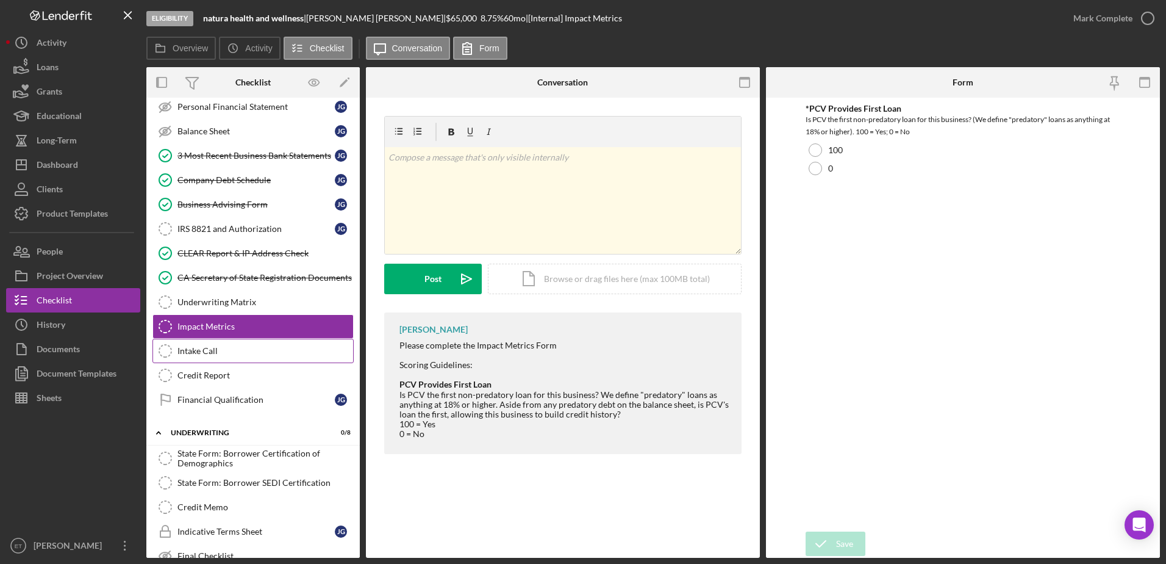
click at [235, 350] on div "Intake Call" at bounding box center [266, 351] width 176 height 10
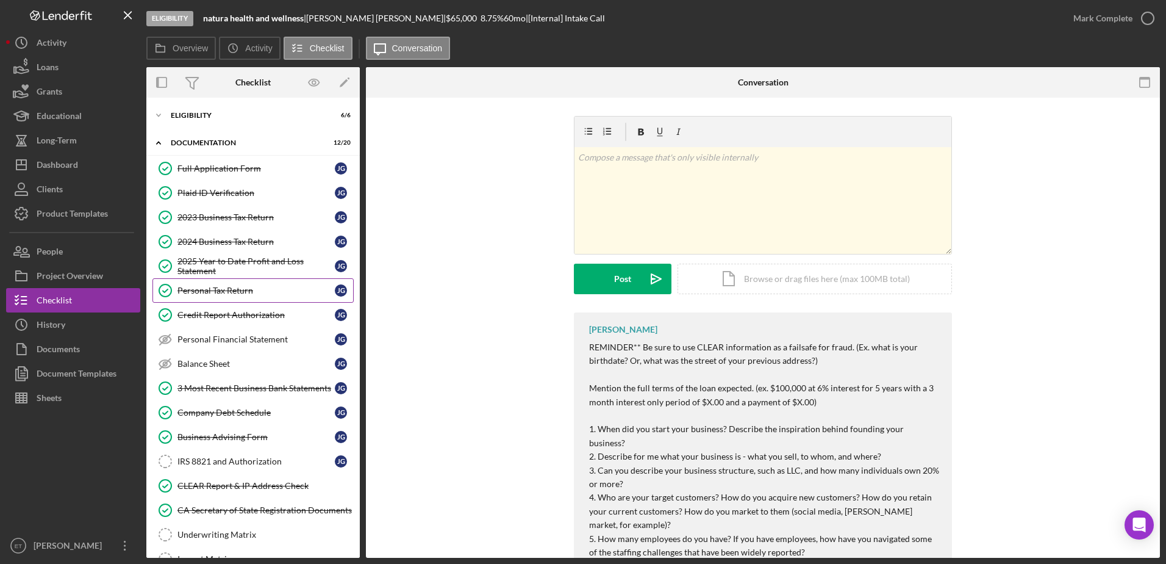
click at [212, 299] on link "Personal Tax Return Personal Tax Return [PERSON_NAME]" at bounding box center [253, 290] width 201 height 24
